Goal: Task Accomplishment & Management: Manage account settings

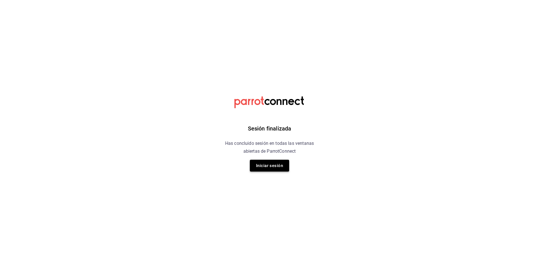
click at [264, 166] on button "Iniciar sesión" at bounding box center [269, 165] width 39 height 12
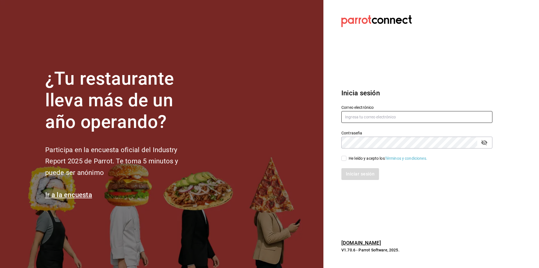
click at [363, 112] on input "text" at bounding box center [416, 117] width 151 height 12
type input "jerardo@hsultana.mx"
click at [344, 157] on input "He leído y acepto los Términos y condiciones." at bounding box center [343, 158] width 5 height 5
checkbox input "true"
click at [346, 177] on button "Iniciar sesión" at bounding box center [360, 174] width 38 height 12
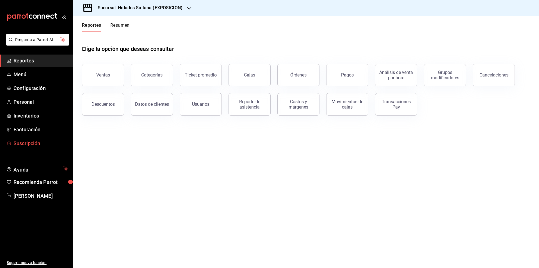
click at [25, 144] on span "Suscripción" at bounding box center [40, 143] width 55 height 8
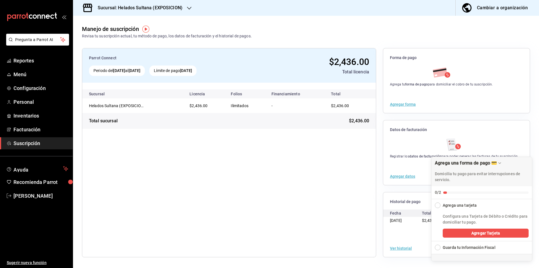
click at [440, 38] on div "Manejo de suscripción Revisa tu suscripción actual, tu método de pago, los dato…" at bounding box center [306, 27] width 466 height 23
click at [503, 75] on div "Agrega tu forma de pago para domiciliar el cobro de tu suscripción." at bounding box center [456, 75] width 147 height 21
click at [411, 216] on div "Fecha" at bounding box center [406, 212] width 32 height 7
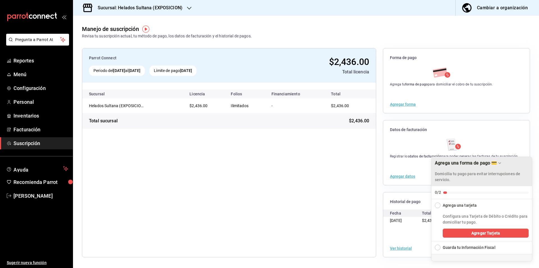
click at [498, 163] on icon "Drag to move checklist" at bounding box center [499, 163] width 4 height 4
